Goal: Information Seeking & Learning: Learn about a topic

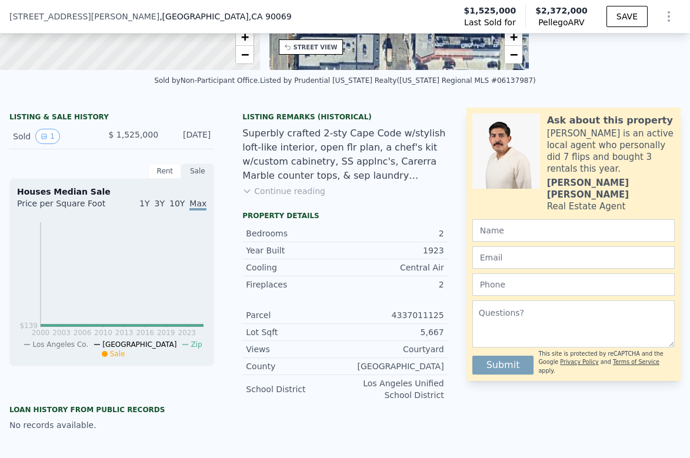
scroll to position [220, 0]
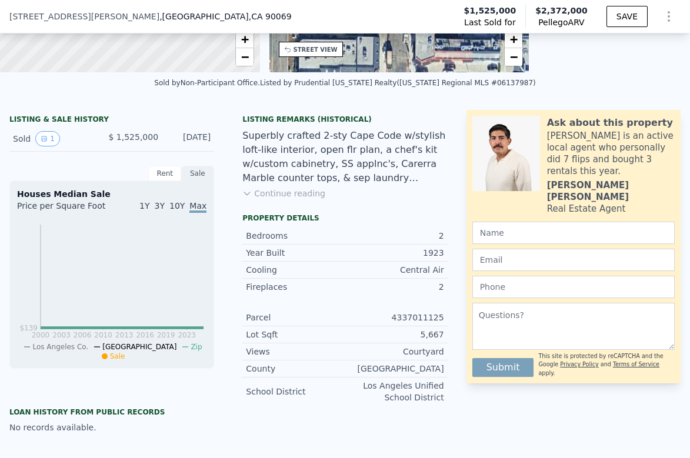
click at [296, 186] on div "Listing Remarks (Historical) Superbly crafted 2-sty Cape Code w/stylish loft-li…" at bounding box center [345, 162] width 224 height 94
click at [296, 194] on button "Continue reading" at bounding box center [283, 194] width 83 height 12
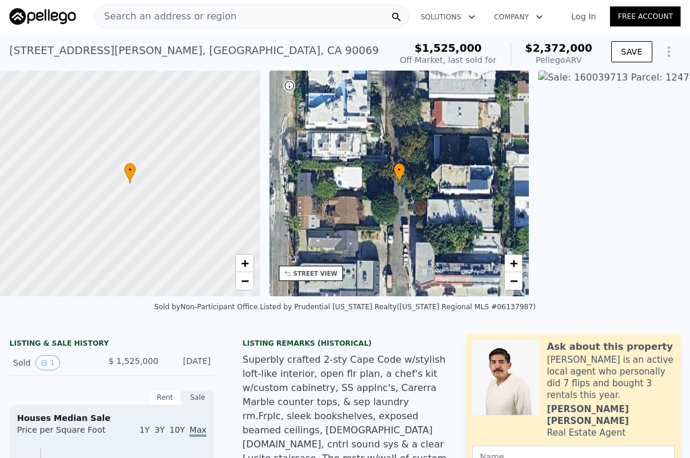
scroll to position [0, 0]
click at [517, 264] on span "+" at bounding box center [514, 263] width 8 height 15
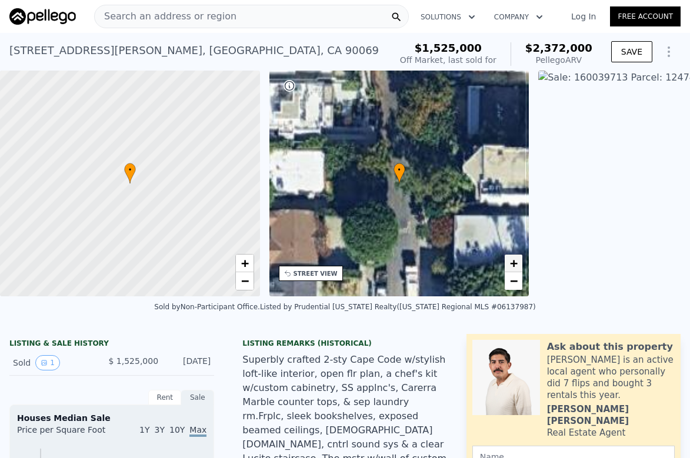
click at [517, 264] on span "+" at bounding box center [514, 263] width 8 height 15
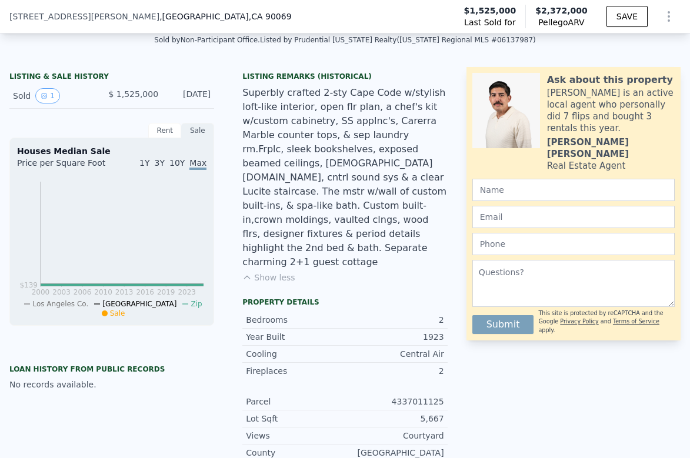
scroll to position [265, 0]
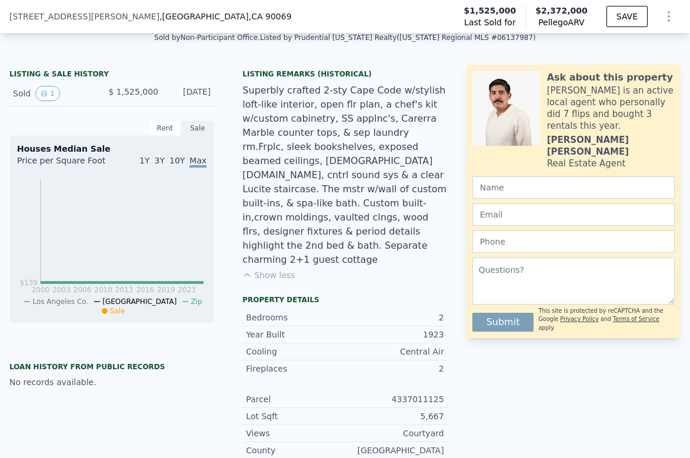
click at [166, 129] on div "Rent" at bounding box center [164, 128] width 33 height 15
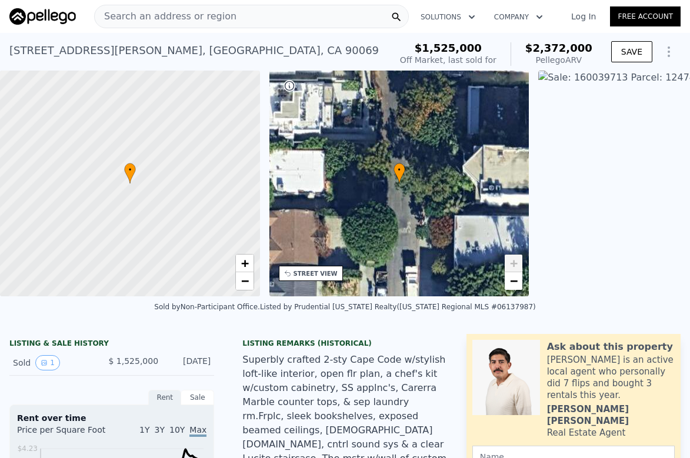
scroll to position [0, 0]
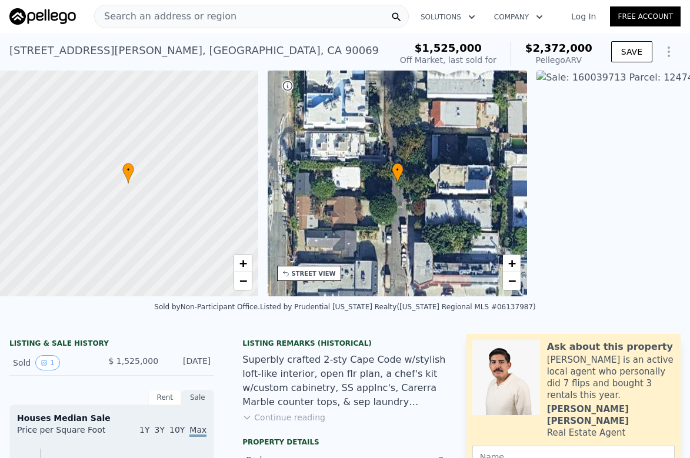
scroll to position [0, 5]
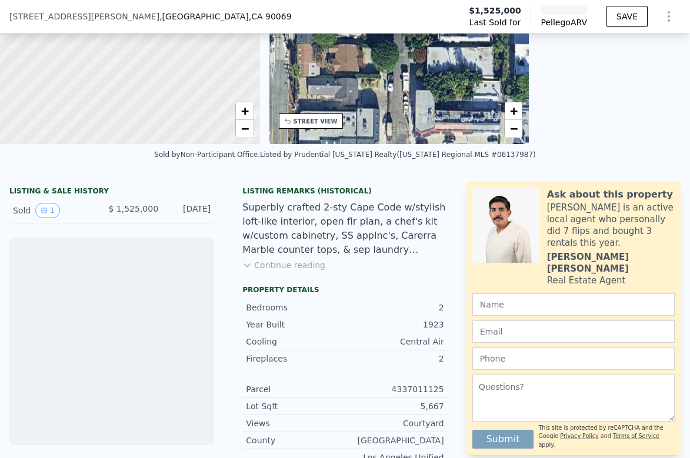
scroll to position [149, 0]
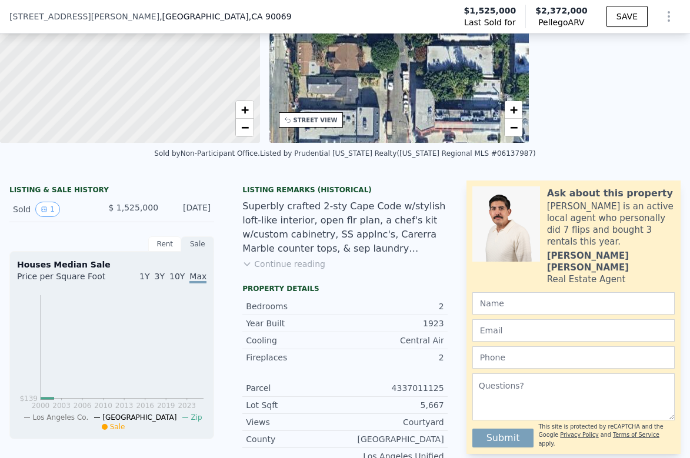
click at [268, 262] on button "Continue reading" at bounding box center [283, 264] width 83 height 12
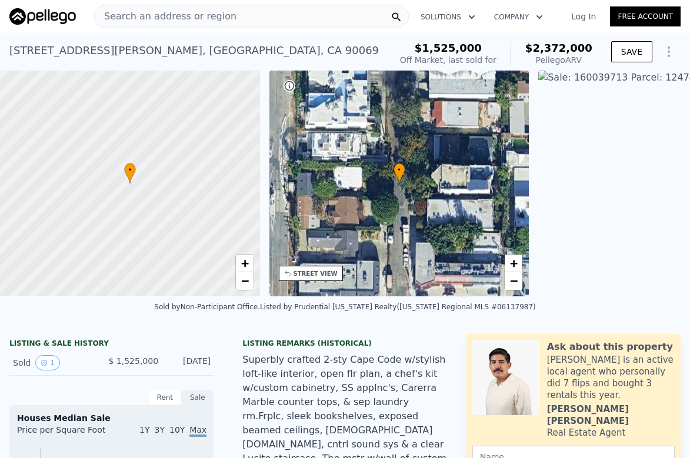
scroll to position [0, 0]
click at [323, 278] on div "STREET VIEW" at bounding box center [316, 273] width 44 height 9
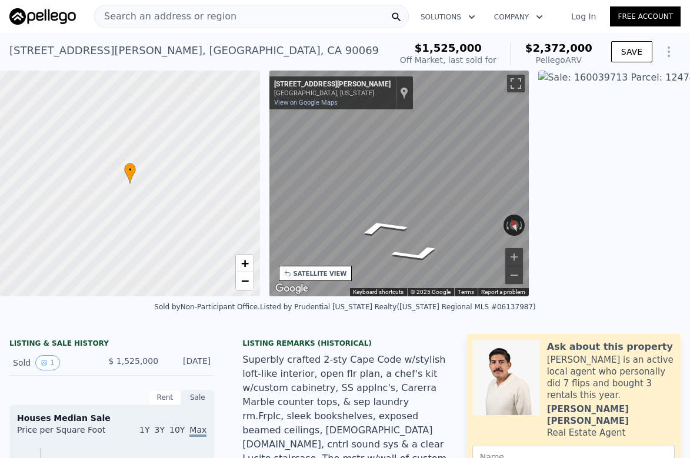
click at [212, 202] on div "• + − • + − STREET VIEW ← Move left → Move right ↑ Move up ↓ Move down + Zoom i…" at bounding box center [345, 184] width 690 height 226
click at [249, 199] on div "• + − • + − STREET VIEW ← Move left → Move right ↑ Move up ↓ Move down + Zoom i…" at bounding box center [345, 184] width 690 height 226
click at [359, 257] on icon "Go North, Huntley Dr" at bounding box center [355, 249] width 56 height 23
click at [372, 248] on icon "Go North, Huntley Dr" at bounding box center [355, 249] width 56 height 23
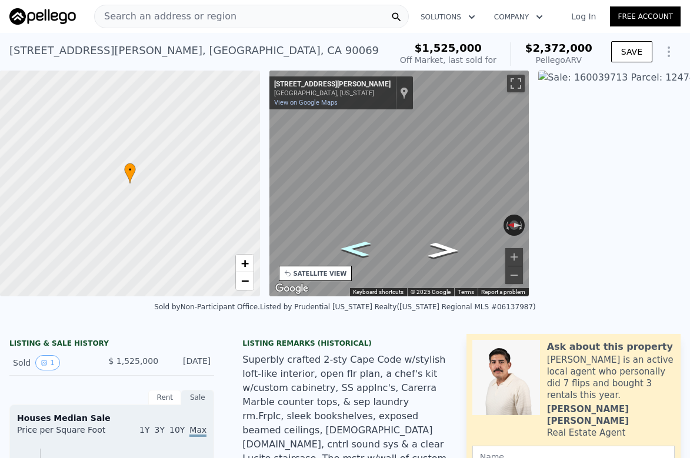
click at [372, 248] on icon "Go North, Huntley Dr" at bounding box center [355, 249] width 56 height 23
click at [432, 235] on icon "Go South, Huntley Dr" at bounding box center [442, 234] width 70 height 28
